Goal: Task Accomplishment & Management: Manage account settings

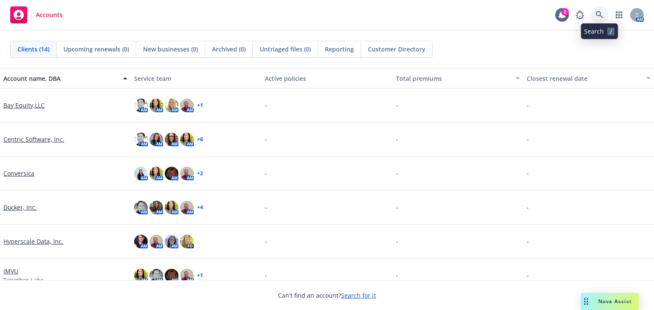
click at [591, 18] on link at bounding box center [599, 14] width 17 height 17
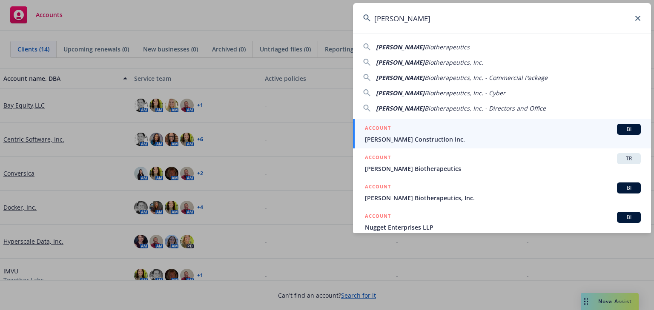
click at [425, 46] on span "Biotherapeutics" at bounding box center [447, 47] width 45 height 8
type input "[PERSON_NAME] Biotherapeutics"
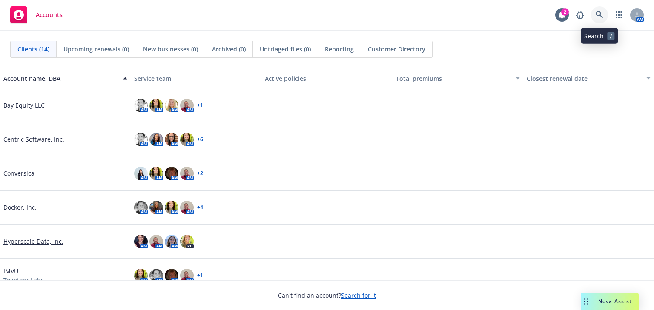
click at [599, 18] on link at bounding box center [599, 14] width 17 height 17
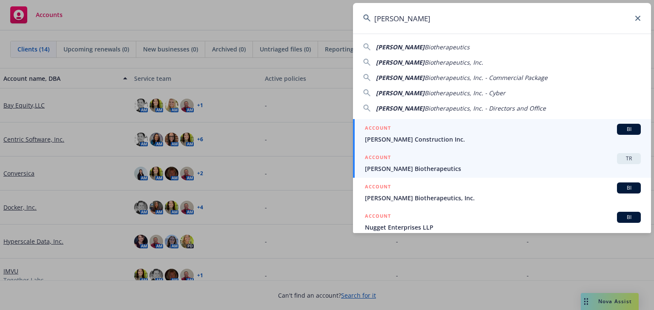
type input "[PERSON_NAME]"
click at [392, 161] on div "ACCOUNT TR" at bounding box center [503, 158] width 276 height 11
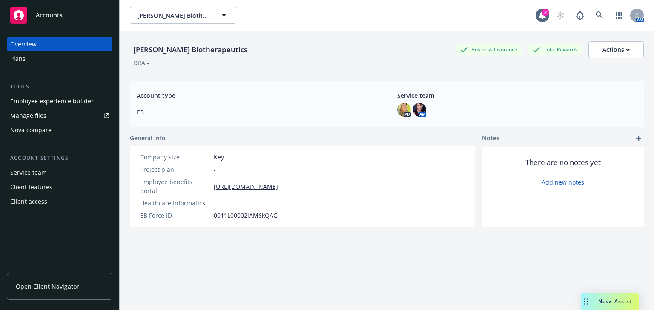
click at [35, 107] on div "Employee experience builder" at bounding box center [51, 102] width 83 height 14
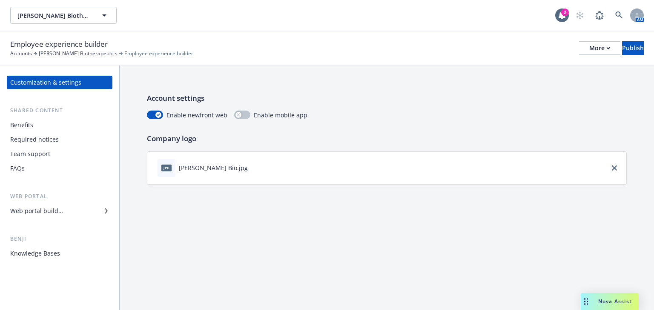
click at [37, 211] on div "Web portal builder" at bounding box center [36, 211] width 53 height 14
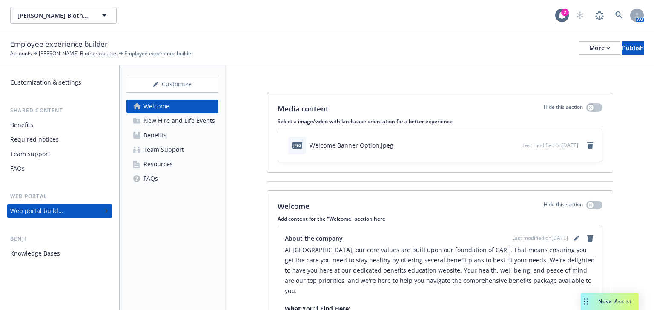
click at [152, 167] on div "Resources" at bounding box center [157, 165] width 29 height 14
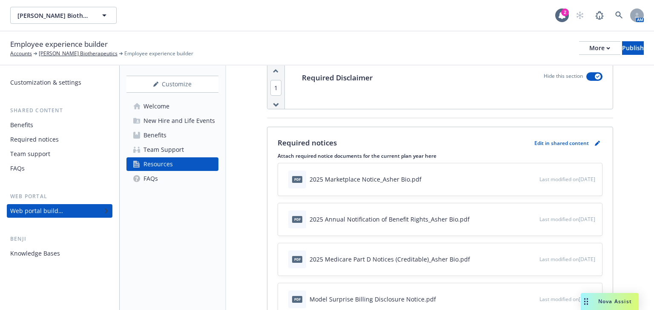
scroll to position [136, 0]
click at [595, 142] on icon "pencil" at bounding box center [597, 142] width 5 height 5
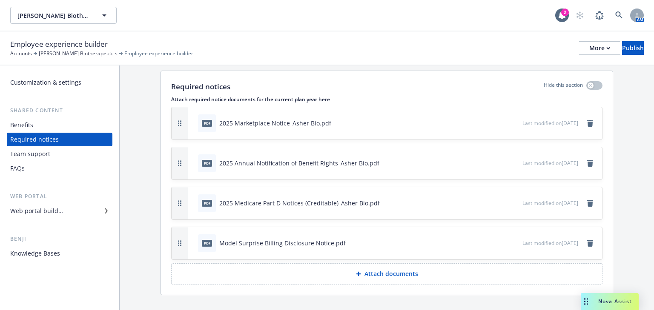
scroll to position [36, 0]
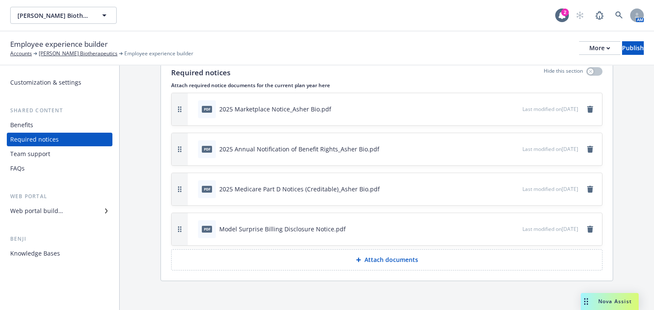
click at [380, 257] on p "Attach documents" at bounding box center [391, 260] width 54 height 9
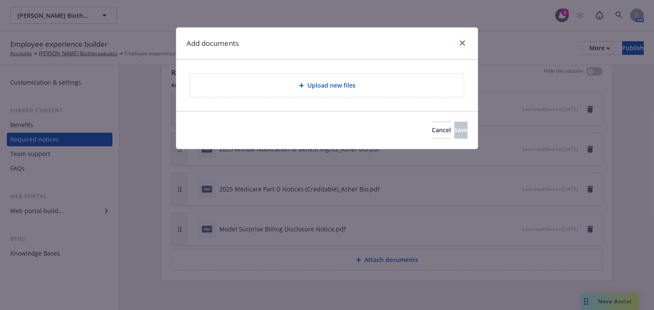
click at [333, 87] on span "Upload new files" at bounding box center [331, 85] width 48 height 9
click at [432, 138] on button "Cancel" at bounding box center [441, 130] width 19 height 17
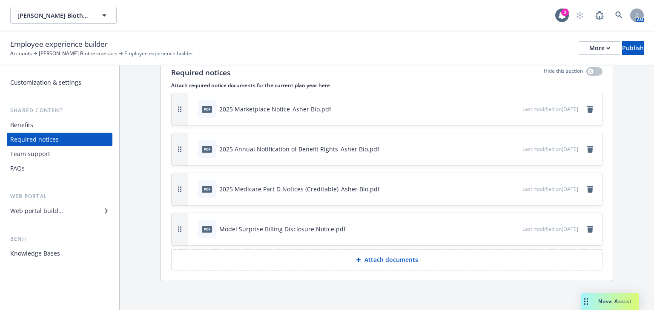
click at [373, 261] on p "Attach documents" at bounding box center [391, 260] width 54 height 9
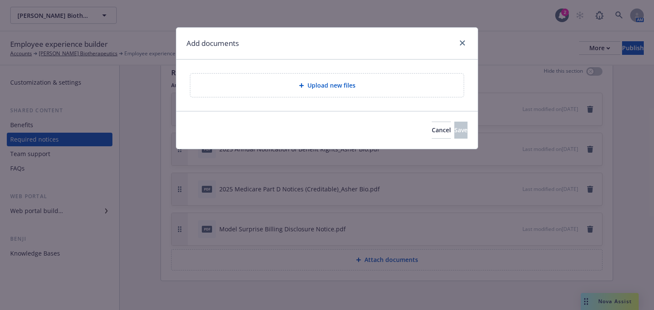
click at [341, 85] on span "Upload new files" at bounding box center [331, 85] width 48 height 9
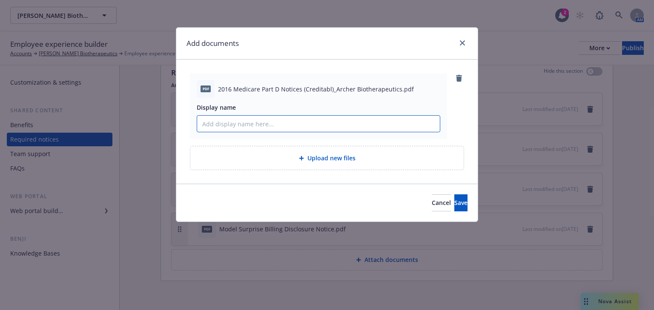
click at [221, 129] on input "Display name" at bounding box center [318, 124] width 243 height 16
click at [432, 198] on button "Cancel" at bounding box center [441, 203] width 19 height 17
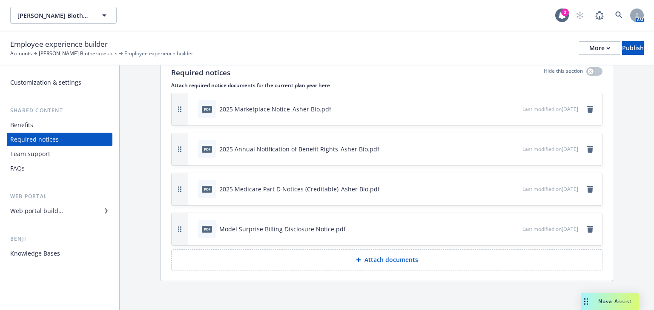
click at [382, 256] on p "Attach documents" at bounding box center [391, 260] width 54 height 9
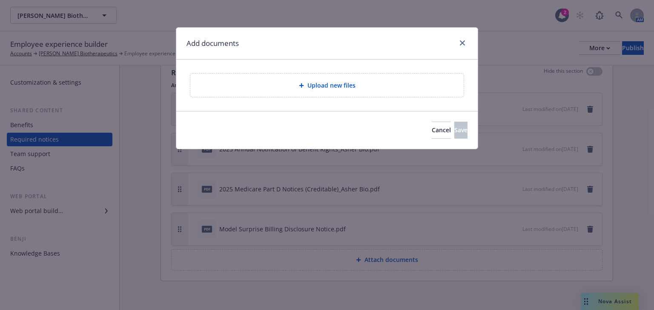
click at [334, 86] on span "Upload new files" at bounding box center [331, 85] width 48 height 9
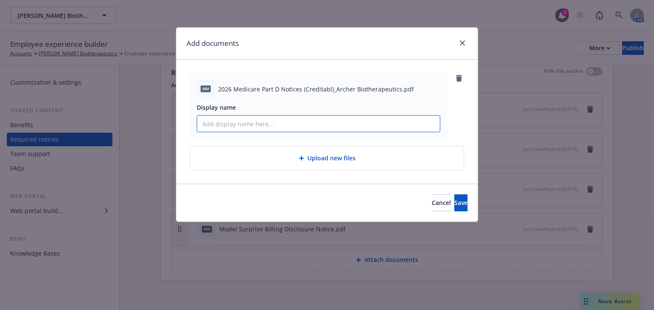
click at [232, 124] on input "Display name" at bounding box center [318, 124] width 243 height 16
type input "2026 Medicare Part D Notices (Creditable"
click at [432, 199] on button "Cancel" at bounding box center [441, 203] width 19 height 17
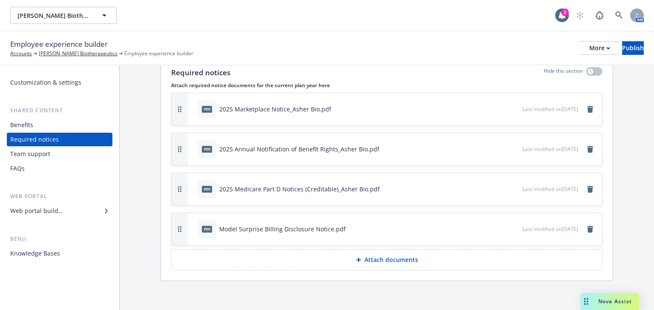
click at [371, 261] on p "Attach documents" at bounding box center [391, 260] width 54 height 9
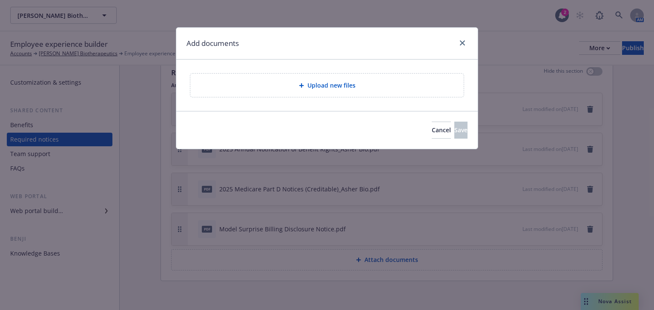
click at [314, 87] on span "Upload new files" at bounding box center [331, 85] width 48 height 9
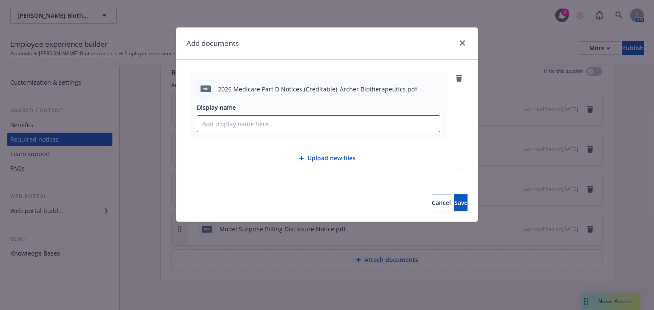
click at [216, 118] on input "Display name" at bounding box center [318, 124] width 243 height 16
type input "2026 Medicare Part D Notices (Creditable)_Archer Biotherapeutics"
click at [454, 204] on button "Save" at bounding box center [460, 203] width 13 height 17
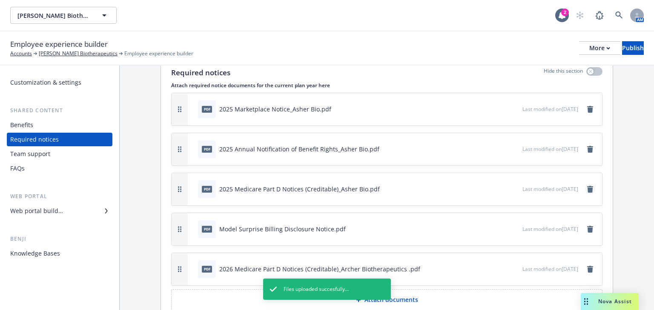
click at [587, 187] on icon "remove" at bounding box center [590, 189] width 6 height 7
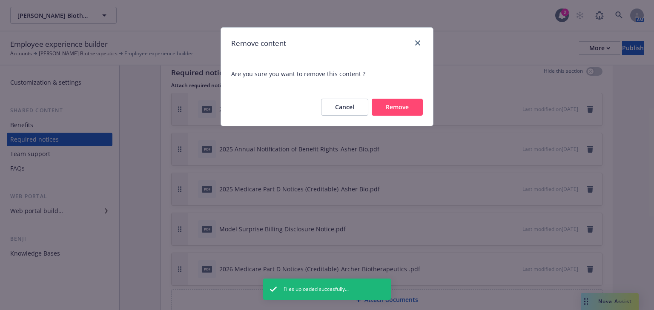
click at [387, 111] on button "Remove" at bounding box center [397, 107] width 51 height 17
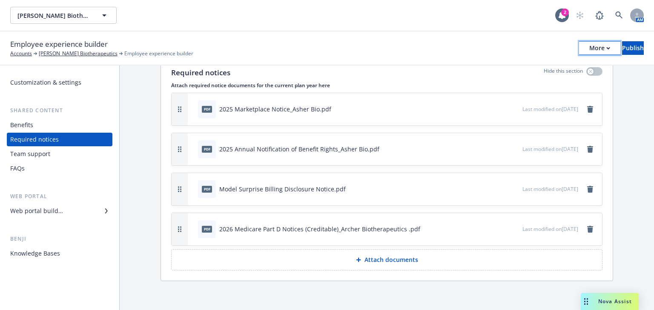
click at [584, 51] on button "More" at bounding box center [599, 48] width 41 height 14
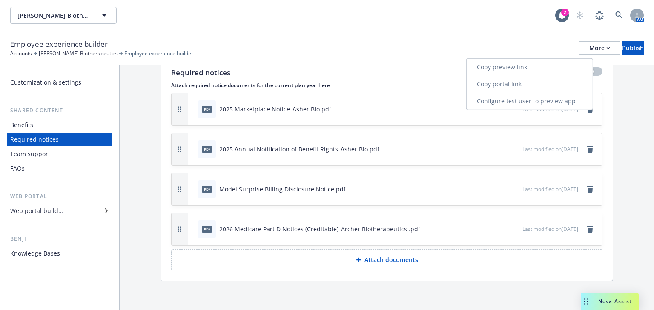
click at [500, 85] on link "Copy portal link" at bounding box center [530, 84] width 126 height 17
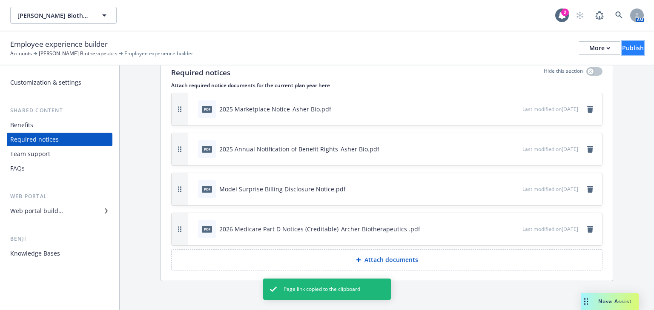
click at [622, 51] on button "Publish" at bounding box center [633, 48] width 22 height 14
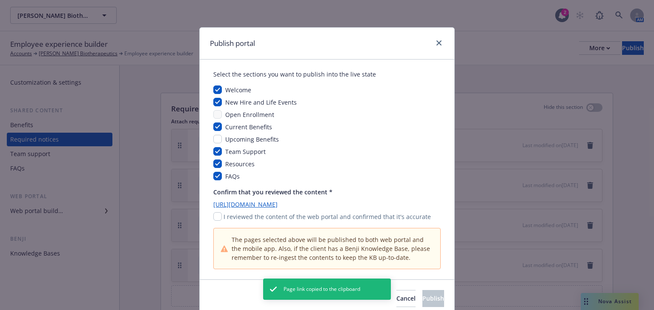
click at [214, 221] on div "I reviewed the content of the web portal and confirmed that it's accurate" at bounding box center [326, 216] width 227 height 9
click at [215, 218] on input "checkbox" at bounding box center [217, 216] width 9 height 9
checkbox input "true"
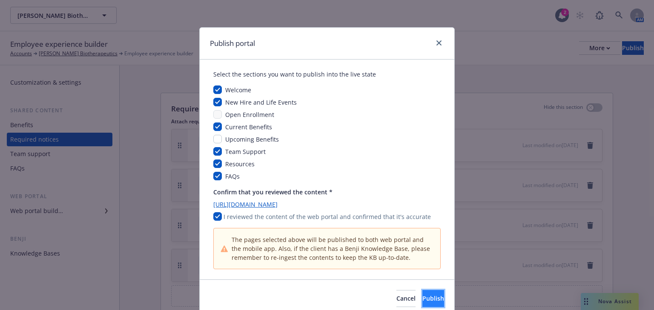
click at [422, 295] on span "Publish" at bounding box center [433, 299] width 22 height 8
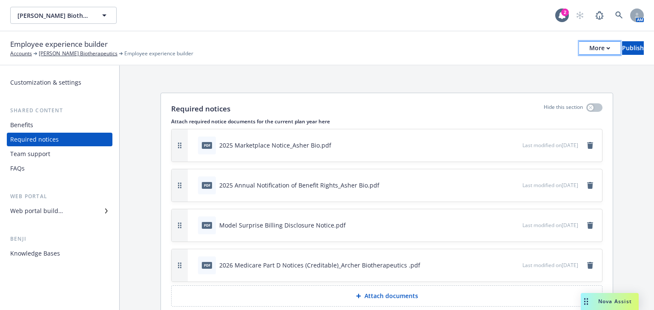
click at [589, 49] on button "More" at bounding box center [599, 48] width 41 height 14
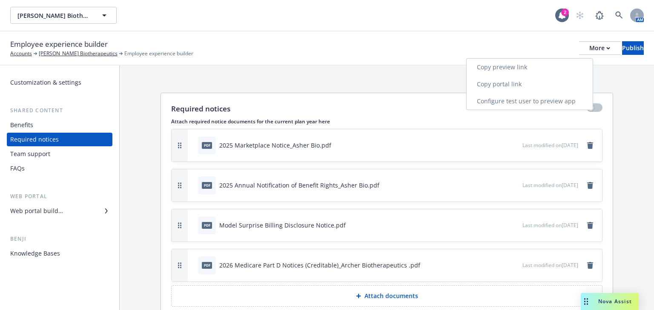
click at [506, 84] on link "Copy portal link" at bounding box center [530, 84] width 126 height 17
